Goal: Navigation & Orientation: Find specific page/section

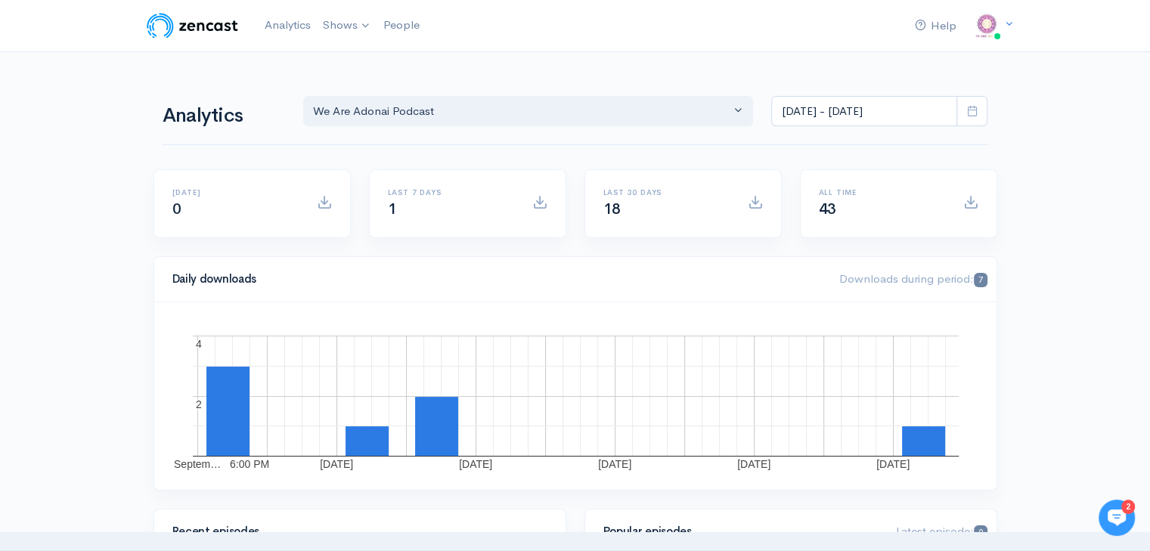
click at [207, 27] on img at bounding box center [192, 26] width 96 height 30
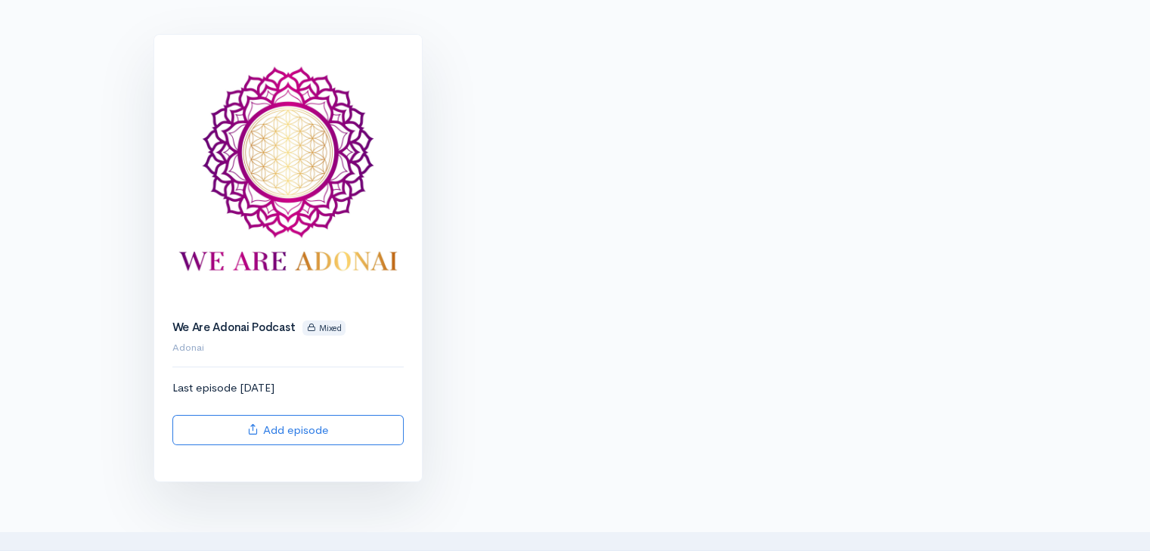
scroll to position [227, 0]
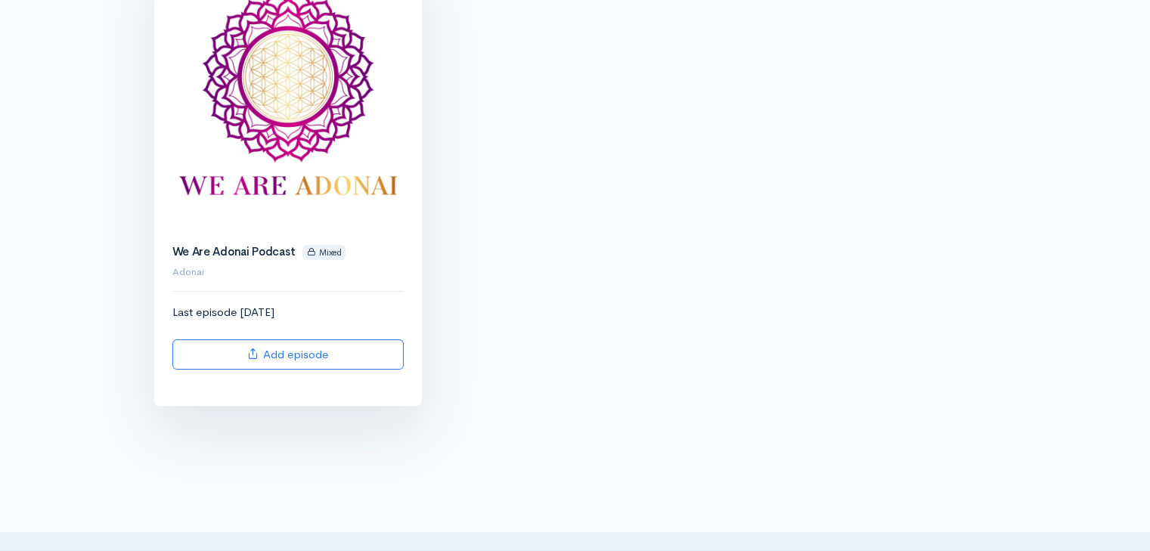
click at [296, 115] on img at bounding box center [288, 93] width 268 height 268
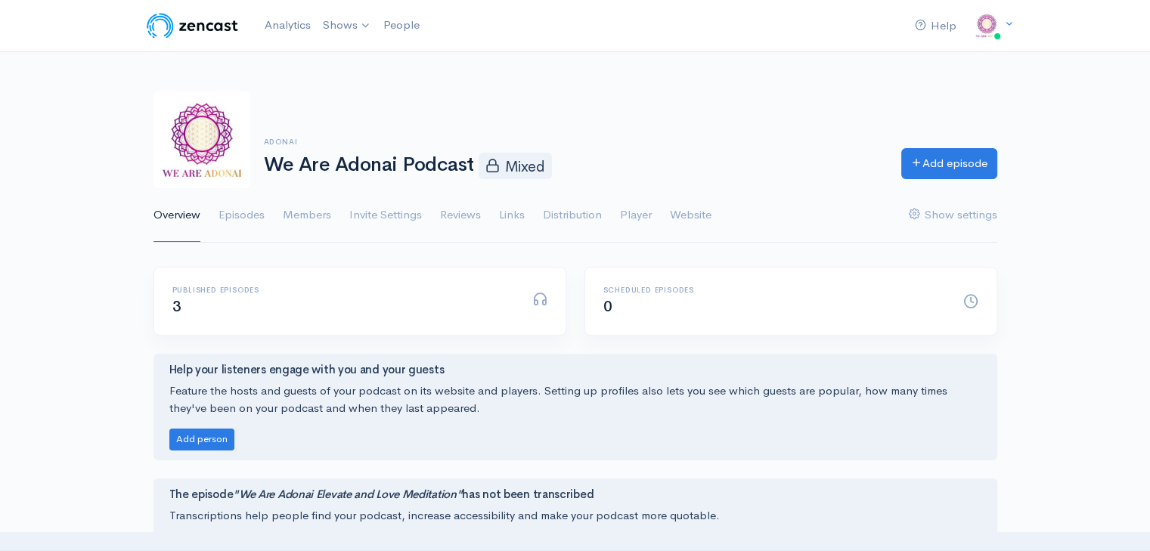
click at [271, 226] on ul "Overview Episodes Members Invite Settings Reviews Links Distribution Player Web…" at bounding box center [574, 215] width 843 height 54
click at [632, 224] on link "Player" at bounding box center [636, 215] width 32 height 54
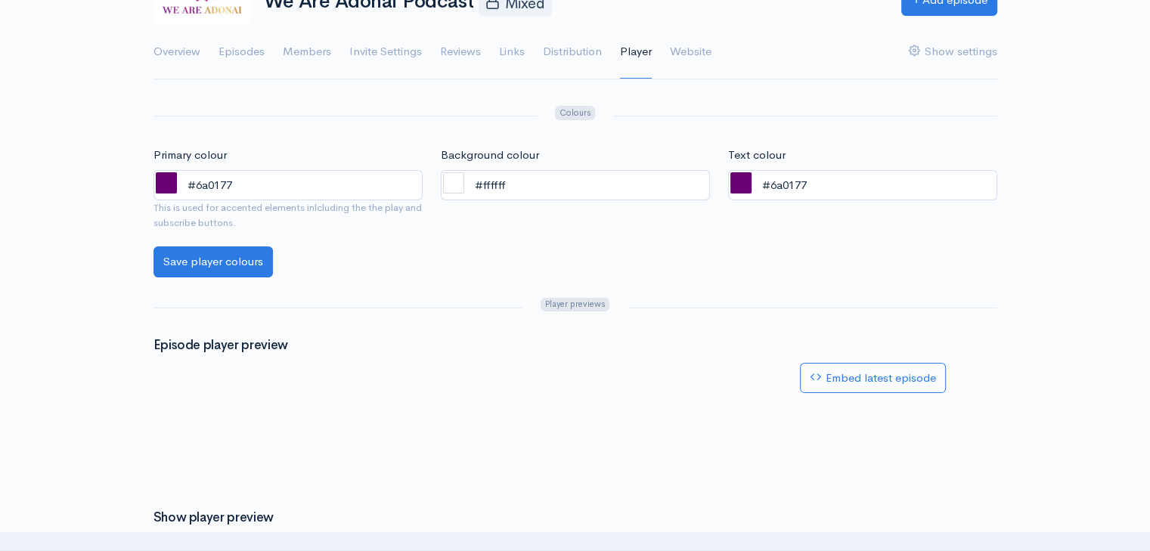
scroll to position [27, 0]
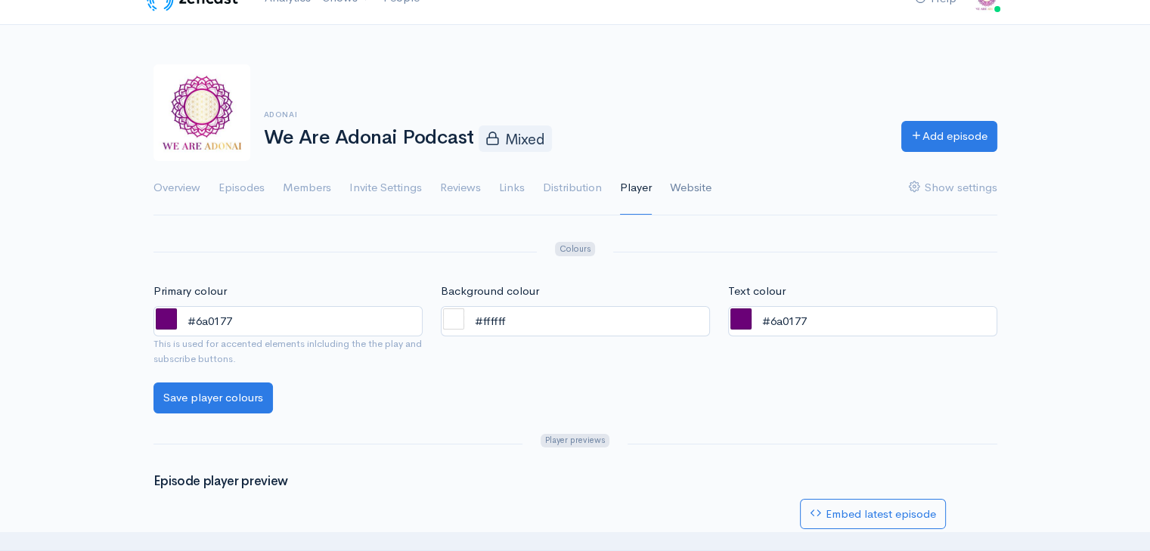
click at [673, 188] on link "Website" at bounding box center [691, 188] width 42 height 54
